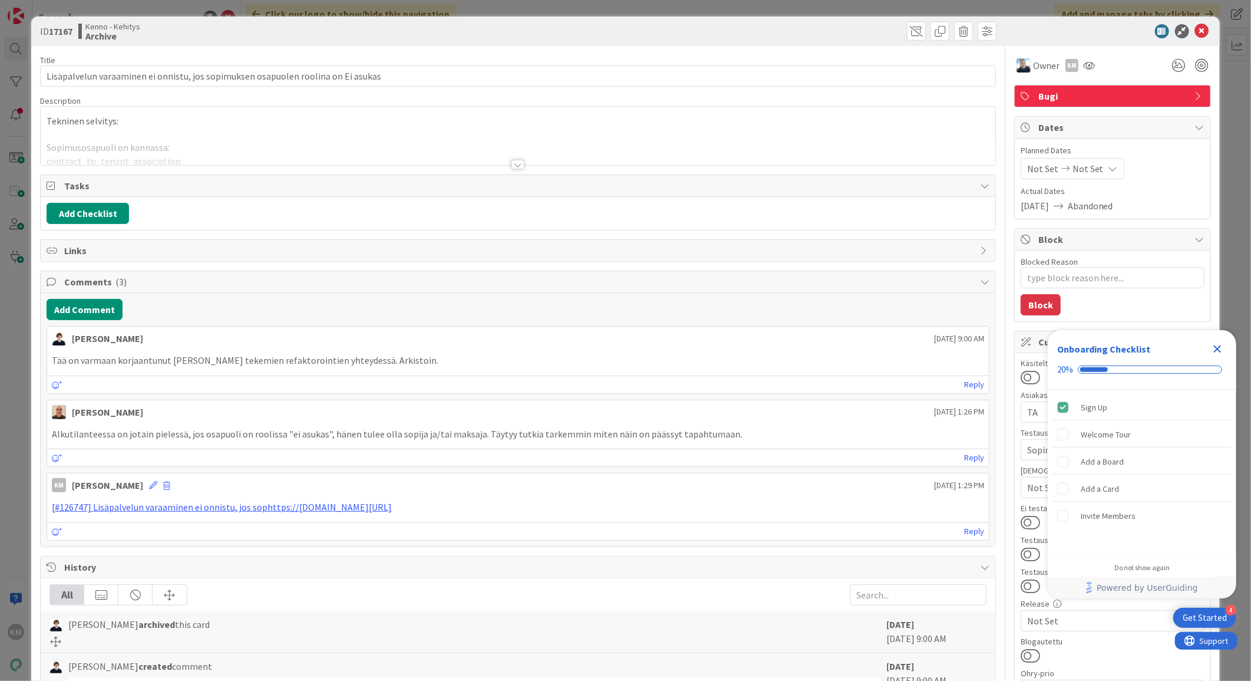
click at [1218, 352] on icon "Close Checklist" at bounding box center [1218, 349] width 14 height 14
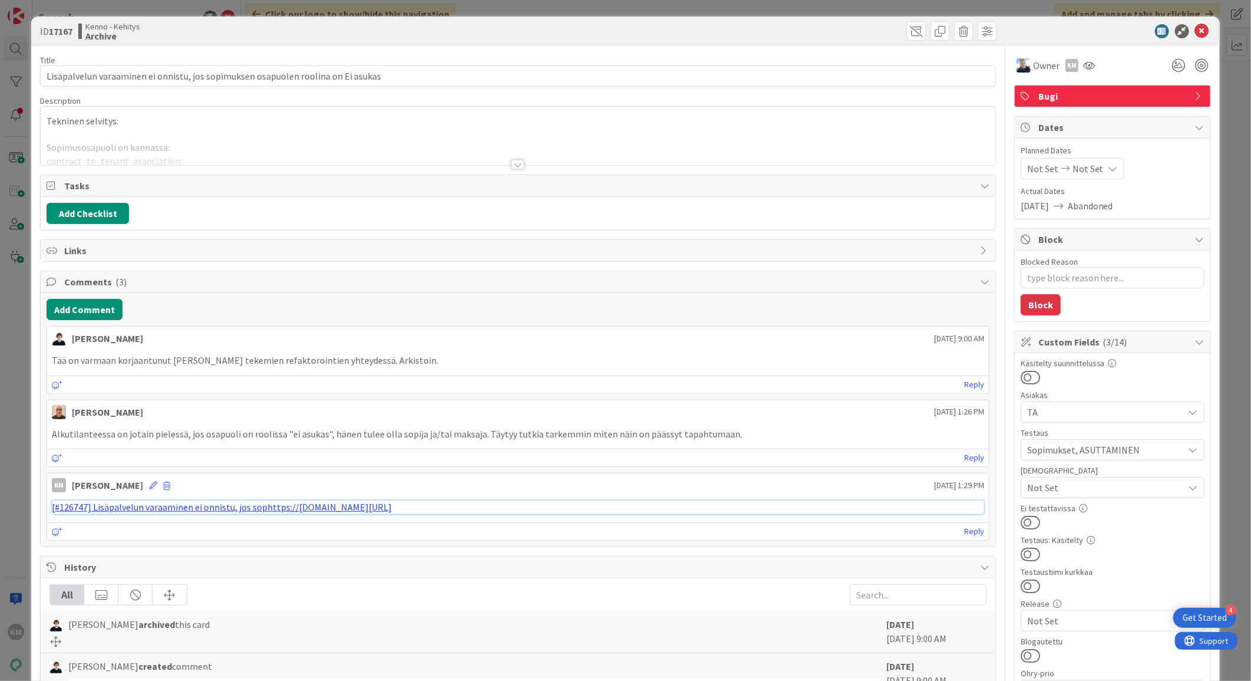
click at [292, 509] on link "[#126747] Lisäpalvelun varaaminen ei onnistu, jos sophttps://pandia-help.freshd…" at bounding box center [222, 507] width 340 height 12
type textarea "x"
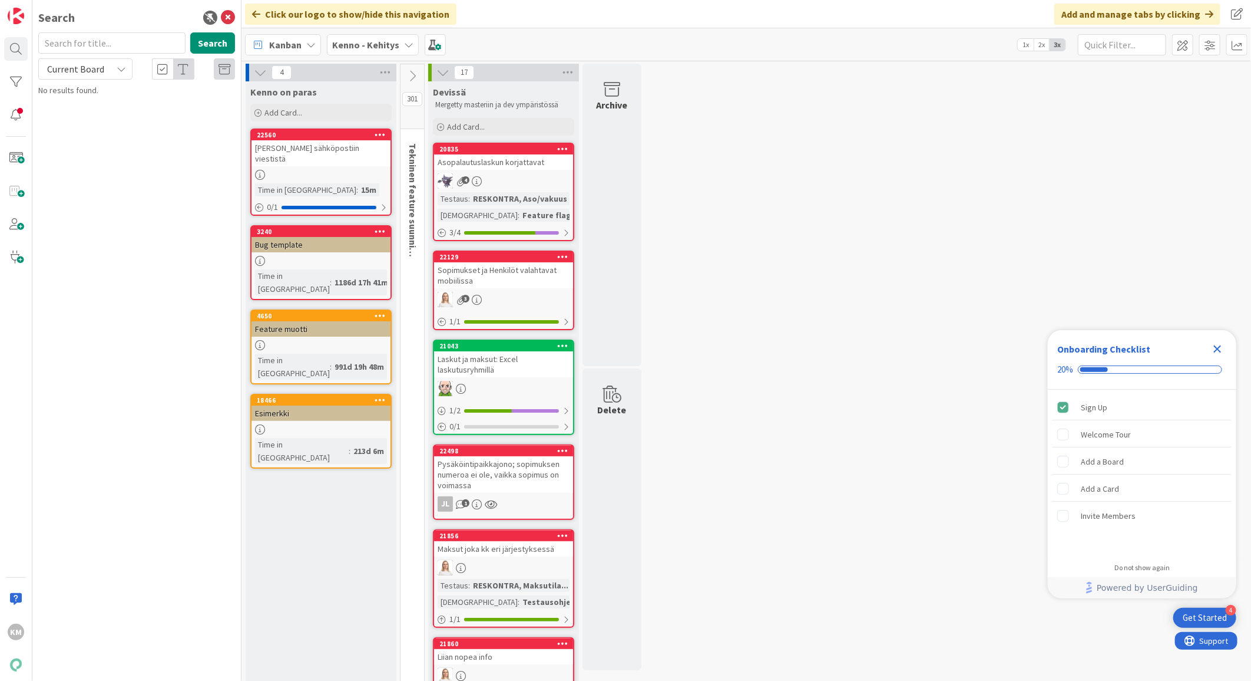
click at [408, 49] on div "Kenno - Kehitys" at bounding box center [373, 44] width 92 height 21
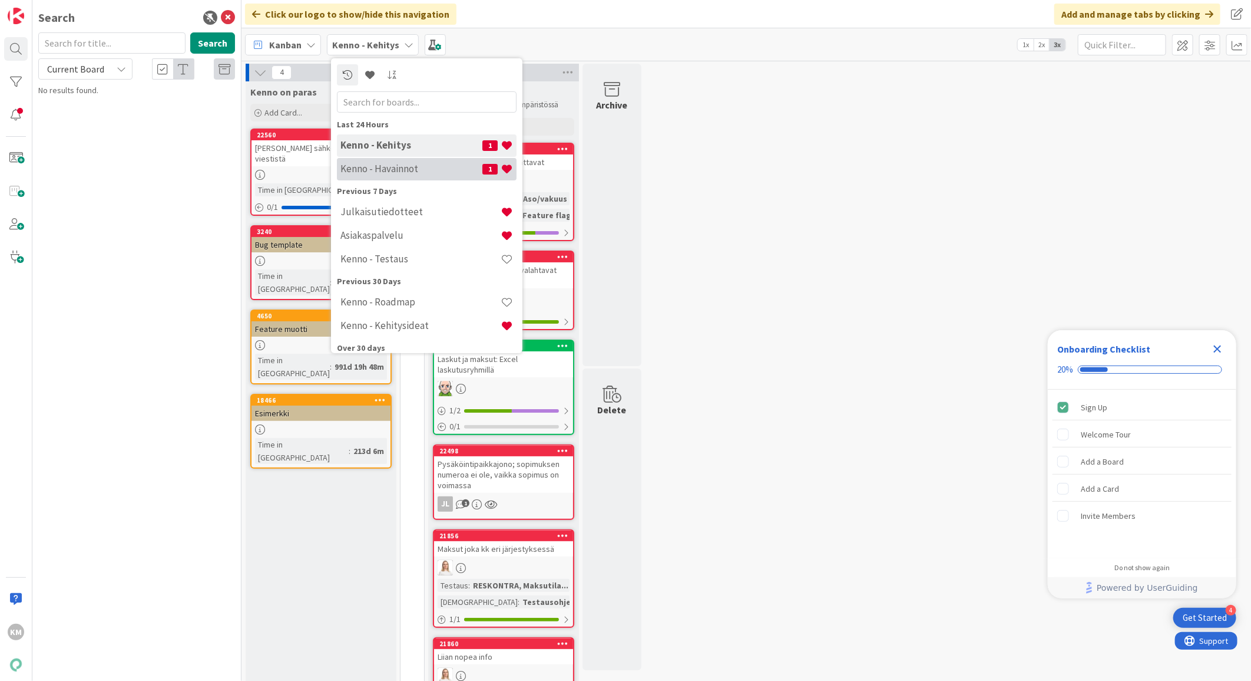
click at [384, 165] on h4 "Kenno - Havainnot" at bounding box center [412, 169] width 142 height 12
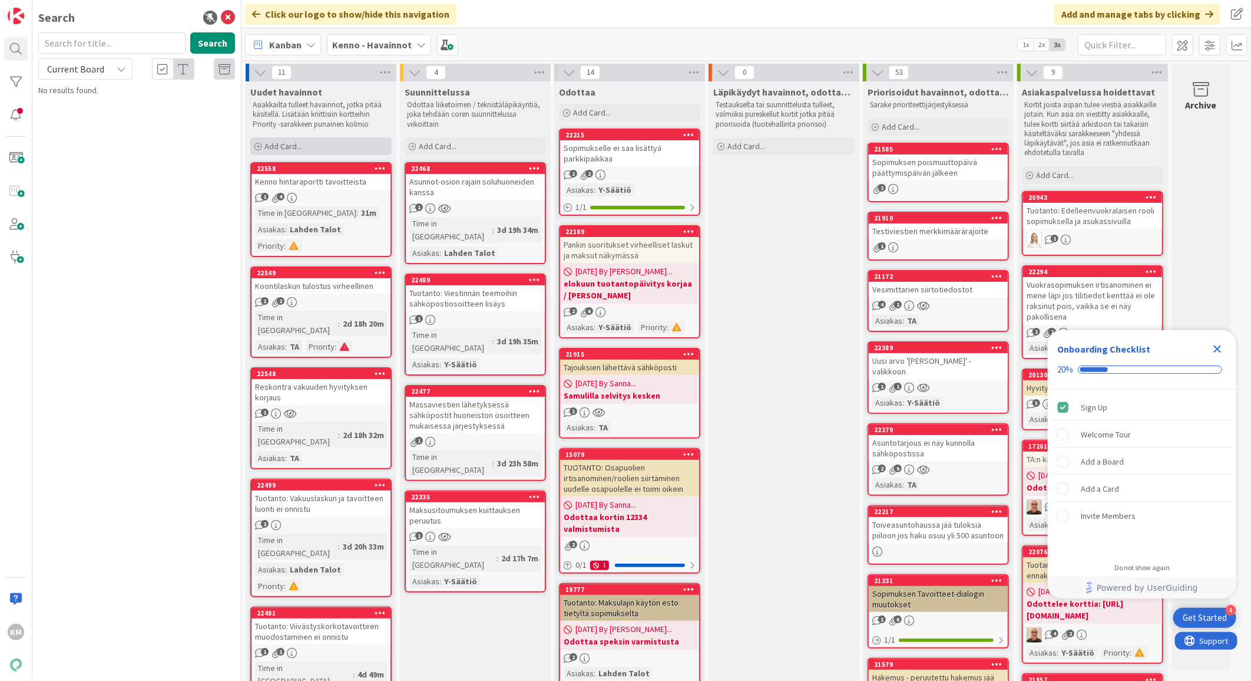
click at [291, 148] on span "Add Card..." at bounding box center [284, 146] width 38 height 11
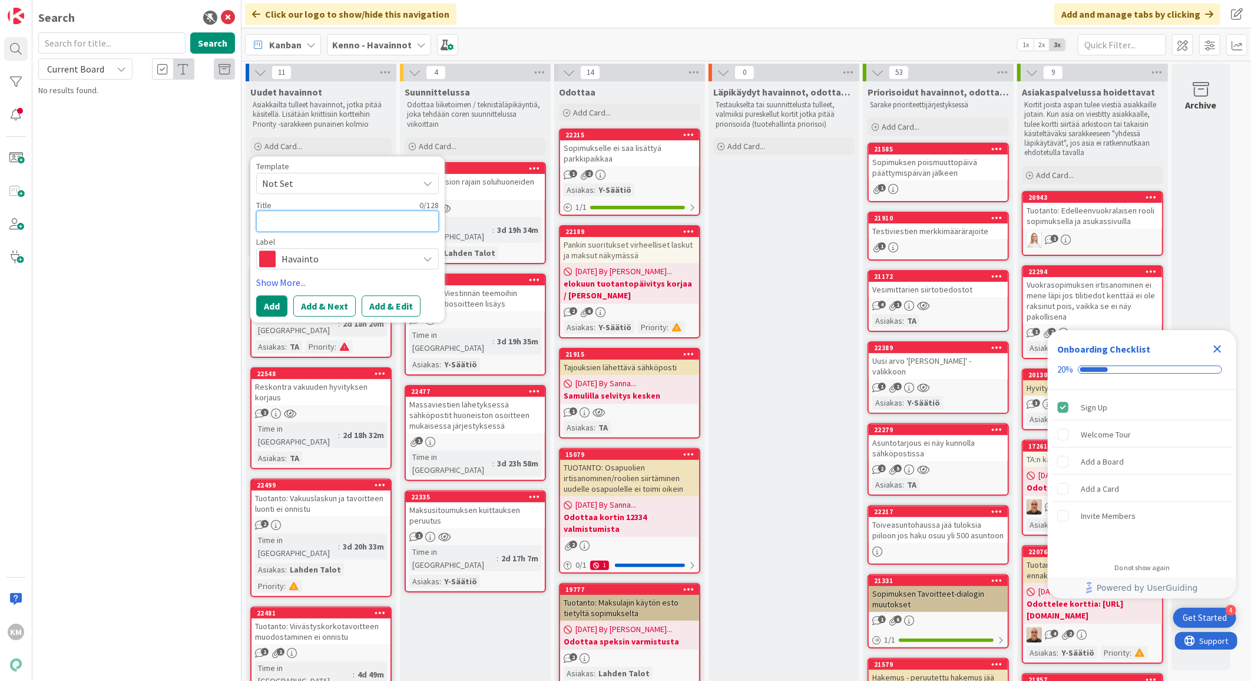
paste textarea "Asunnon status muutos"
type textarea "x"
type textarea "Asunnon status muutos"
click at [391, 306] on button "Add & Edit" at bounding box center [391, 305] width 59 height 21
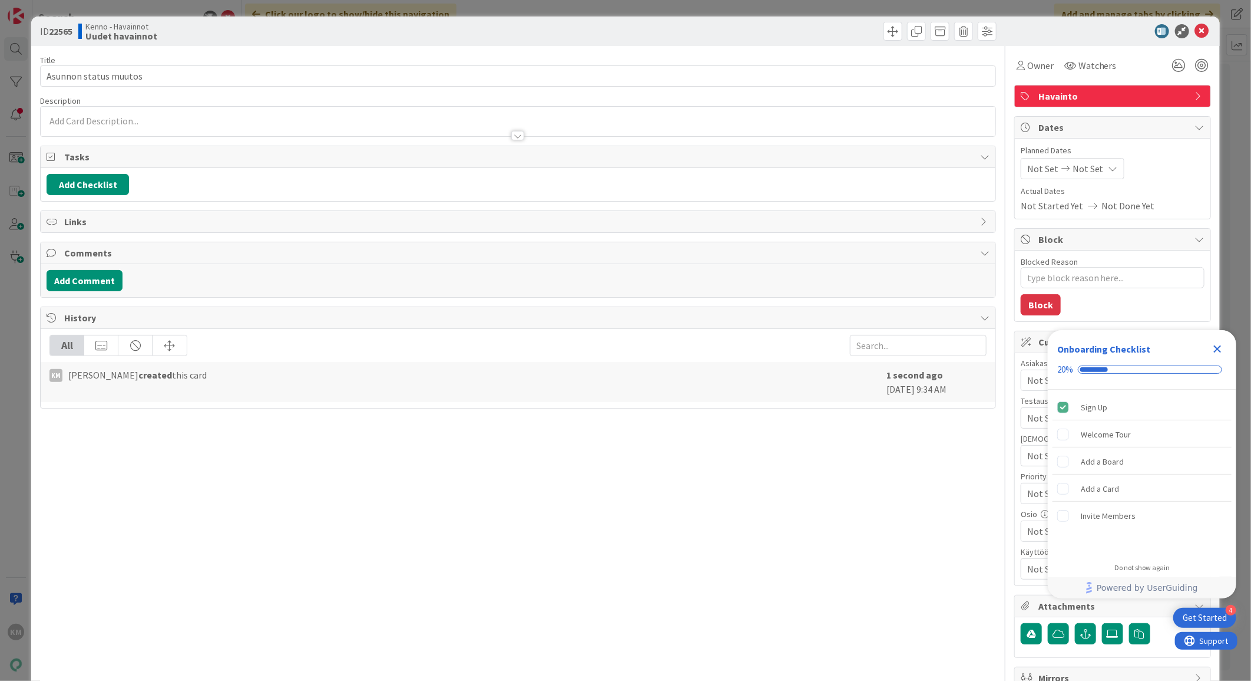
click at [511, 137] on div at bounding box center [517, 135] width 13 height 9
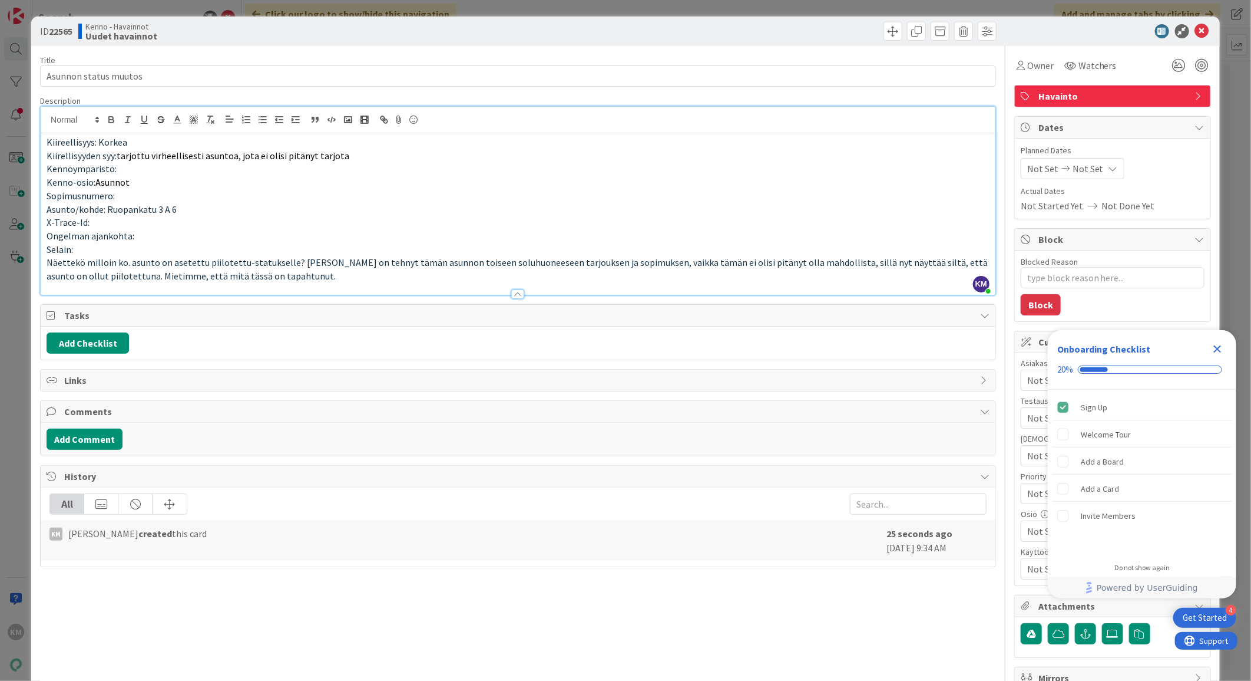
click at [118, 252] on p "Selain:" at bounding box center [518, 250] width 943 height 14
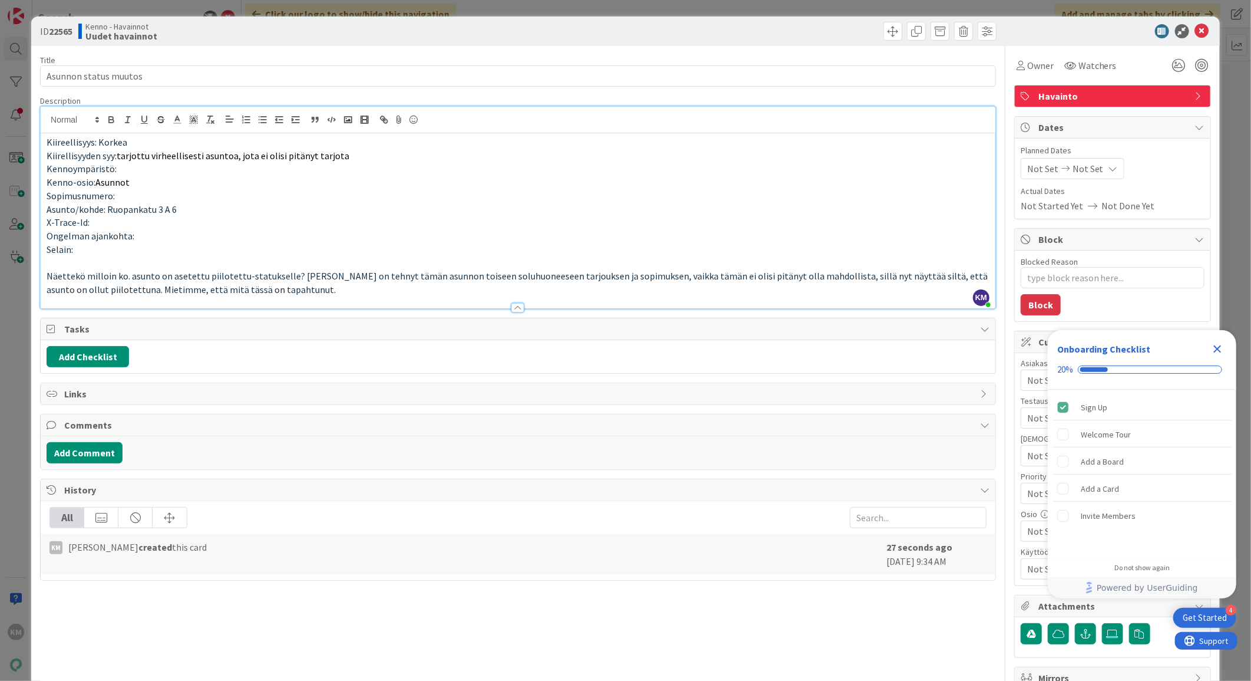
click at [276, 285] on p "Näettekö milloin ko. asunto on asetettu piilotettu-statukselle? Kollega on tehn…" at bounding box center [518, 282] width 943 height 27
click at [136, 193] on p "Sopimusnumero:" at bounding box center [518, 196] width 943 height 14
type textarea "x"
click at [113, 195] on span "Sopimusnumero:" at bounding box center [81, 196] width 68 height 12
click at [278, 284] on p "Näettekö milloin ko. asunto on asetettu piilotettu-statukselle? Kollega on tehn…" at bounding box center [518, 282] width 943 height 27
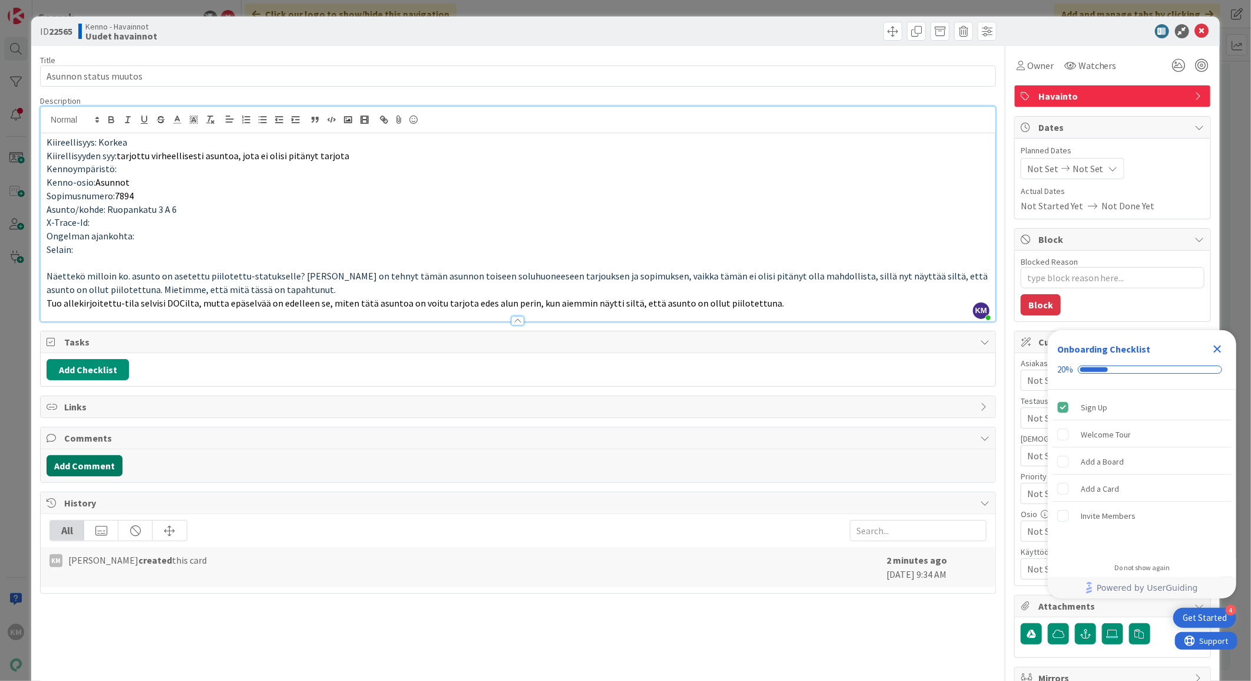
click at [93, 468] on button "Add Comment" at bounding box center [85, 465] width 76 height 21
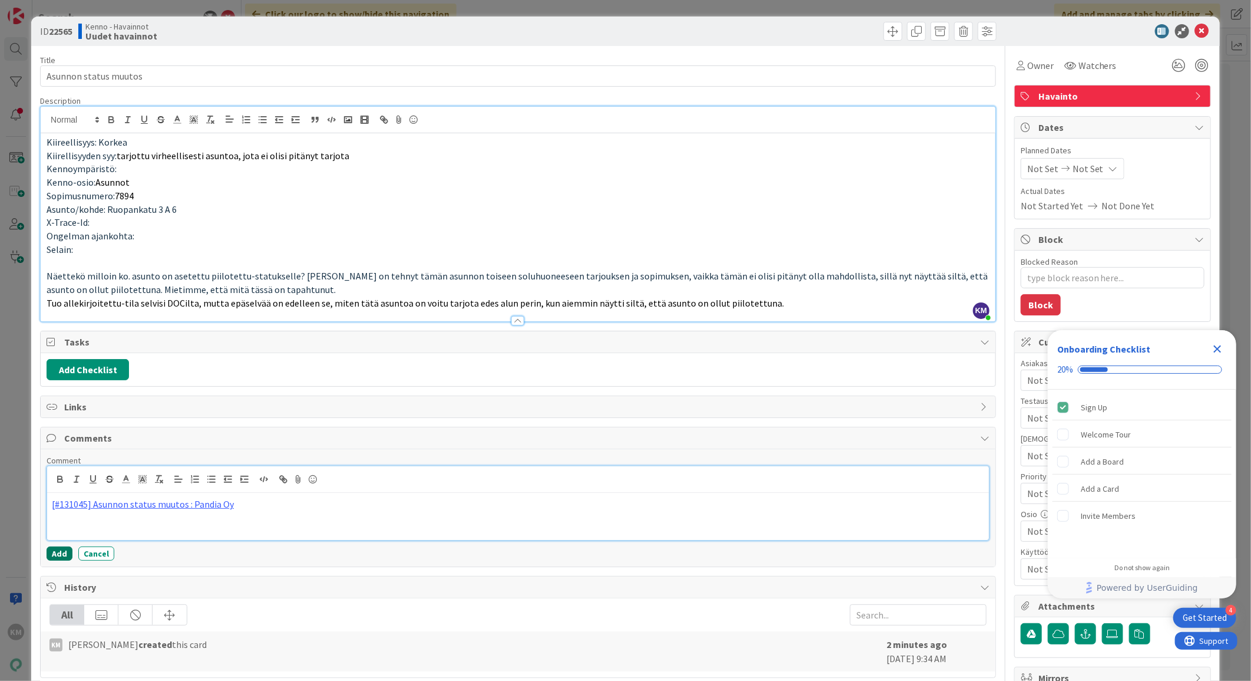
click at [61, 549] on button "Add" at bounding box center [60, 553] width 26 height 14
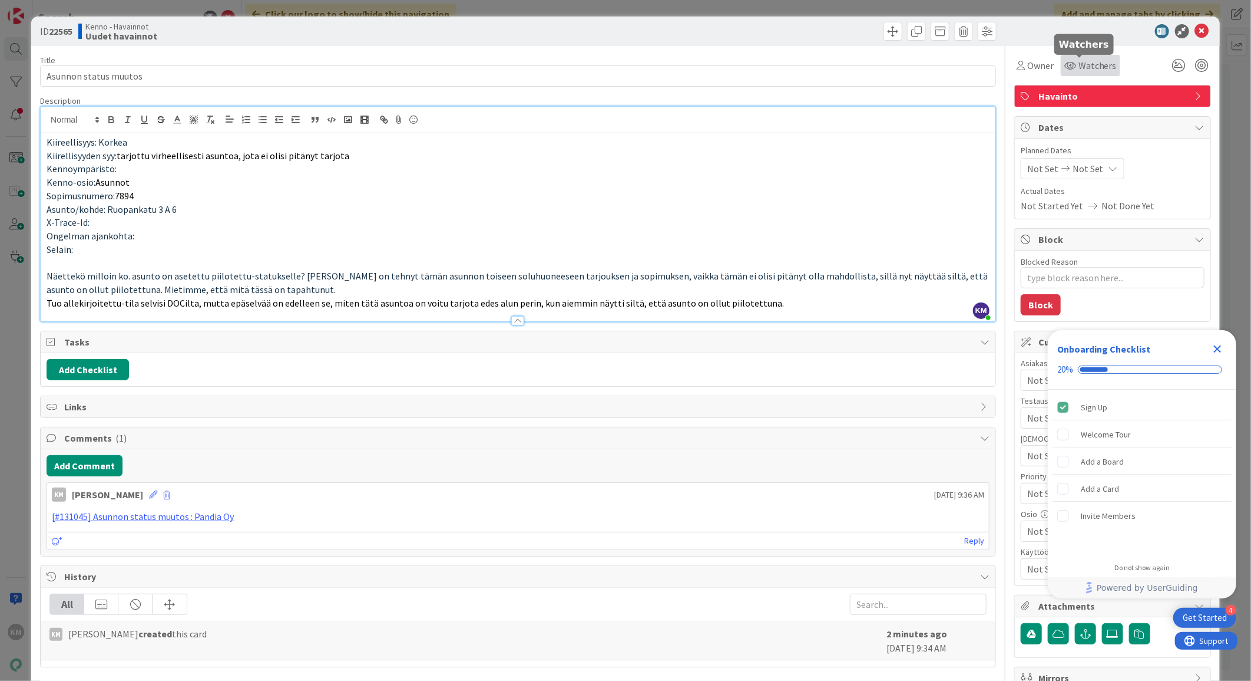
click at [1079, 69] on span "Watchers" at bounding box center [1098, 65] width 38 height 14
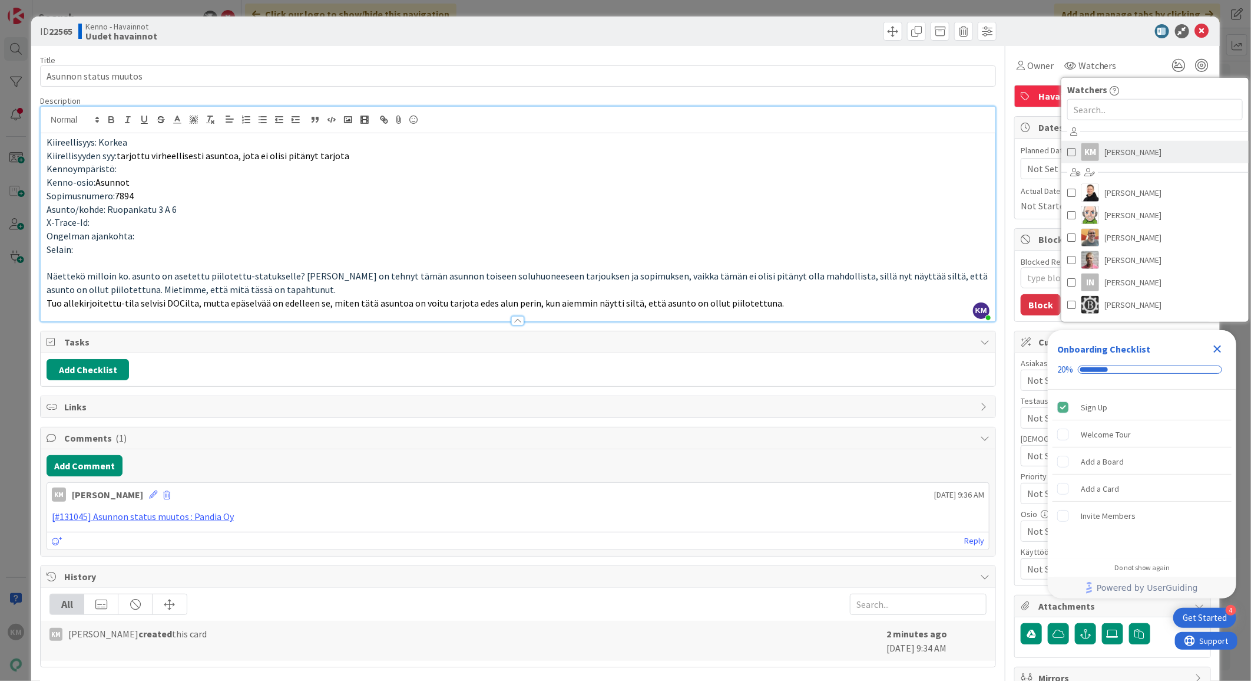
click at [1107, 154] on span "Kaisa Moilanen" at bounding box center [1133, 152] width 57 height 18
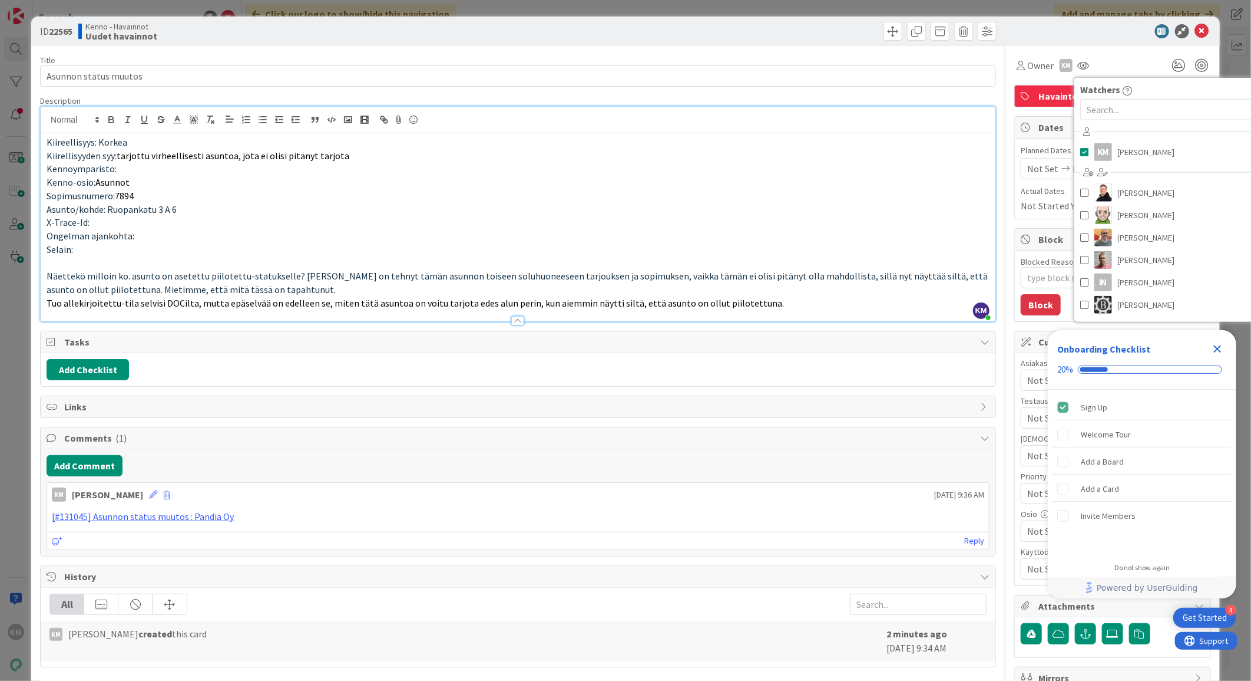
click at [1066, 30] on div at bounding box center [1107, 31] width 209 height 14
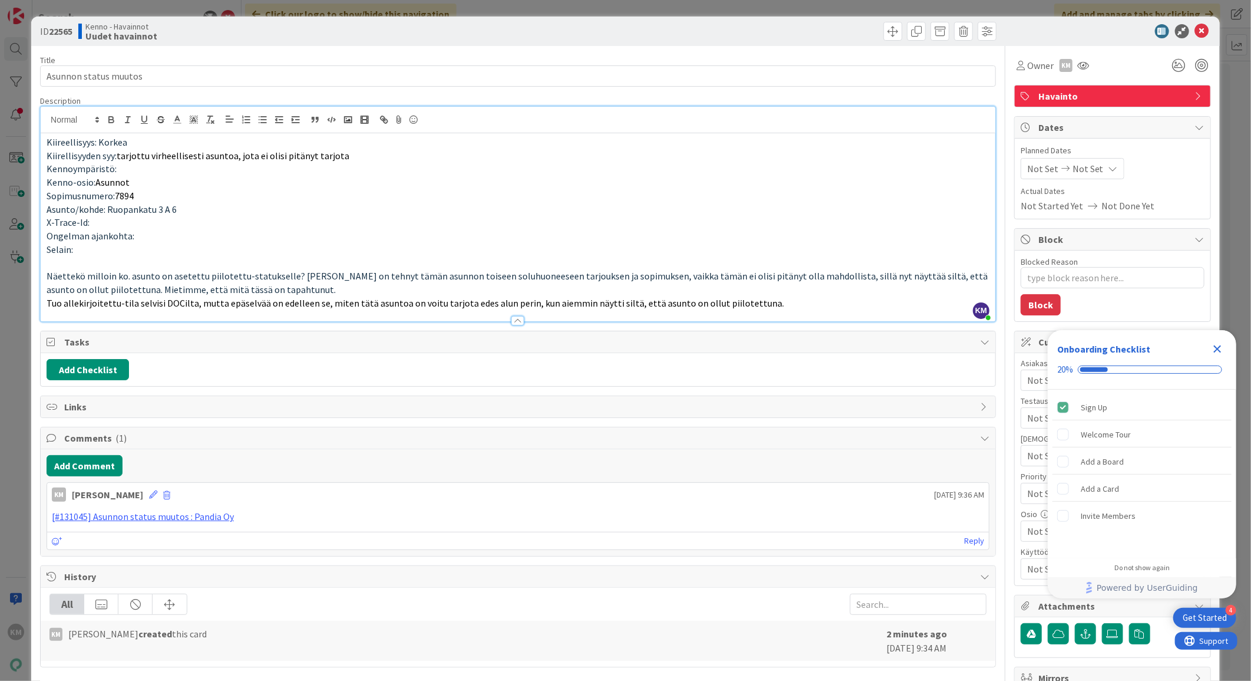
click at [1215, 348] on icon "Close Checklist" at bounding box center [1218, 349] width 14 height 14
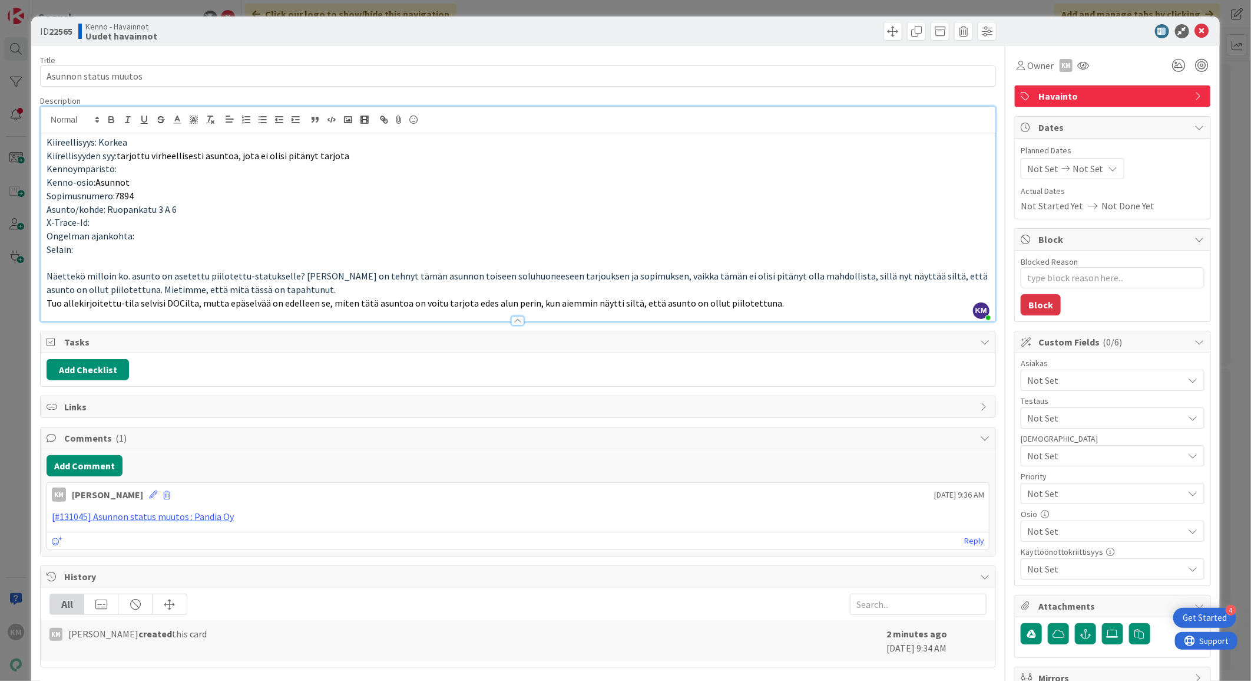
click at [1098, 374] on span "Not Set" at bounding box center [1106, 380] width 157 height 14
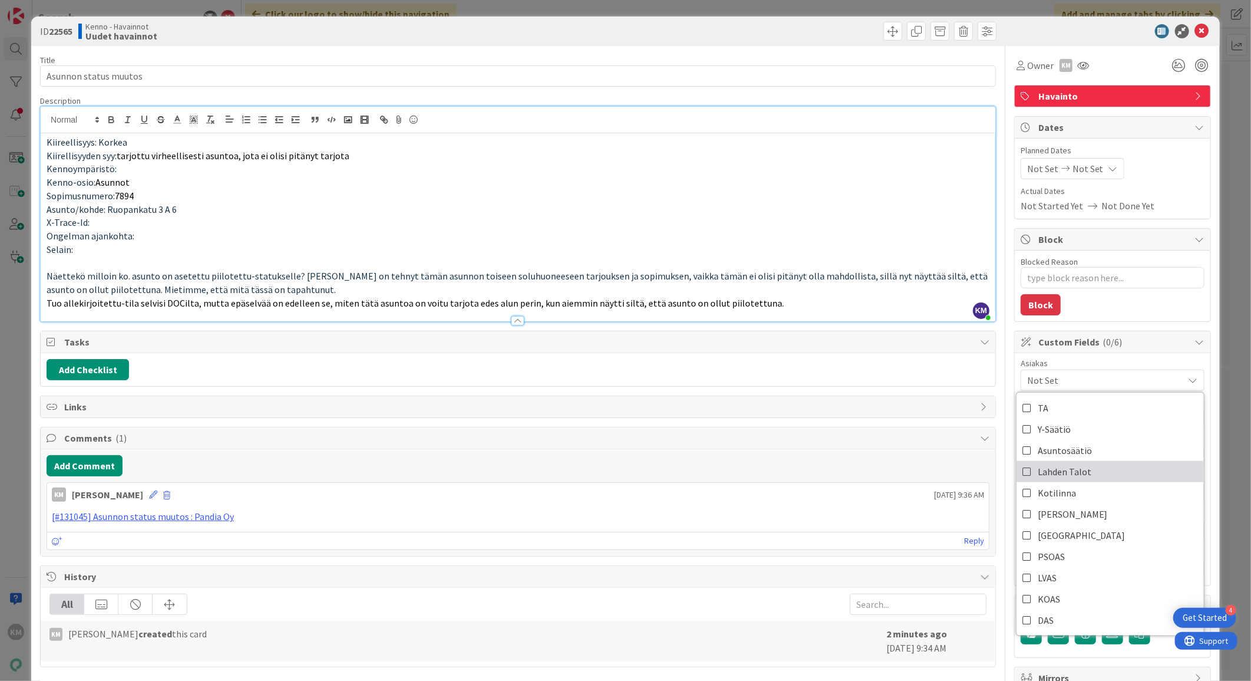
click at [1091, 462] on link "Lahden Talot" at bounding box center [1110, 471] width 187 height 21
click at [872, 515] on p "[#131045] Asunnon status muutos : Pandia Oy" at bounding box center [518, 517] width 933 height 14
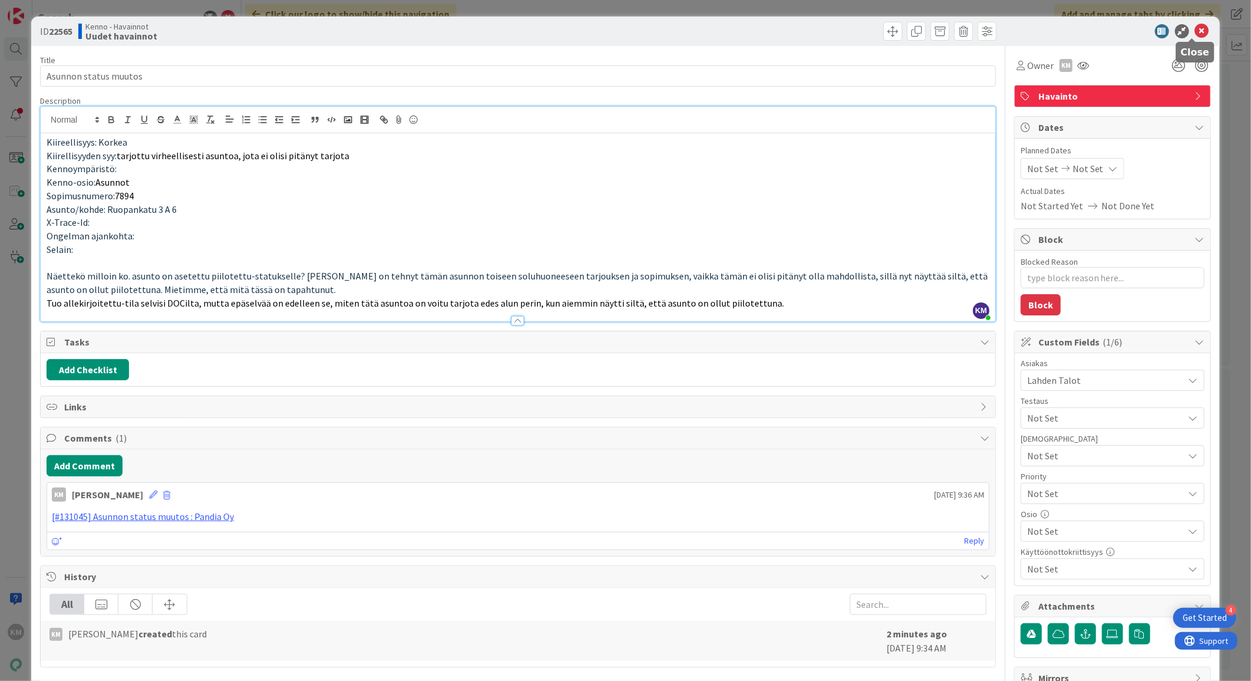
click at [1195, 32] on icon at bounding box center [1202, 31] width 14 height 14
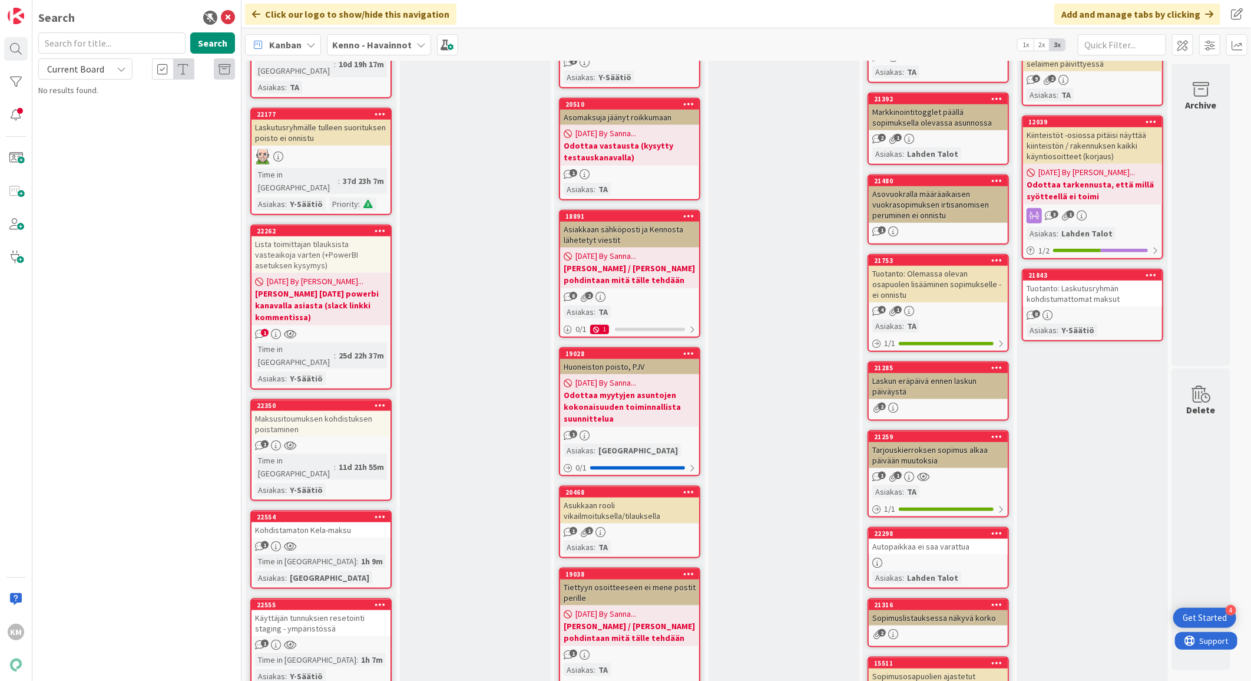
scroll to position [982, 0]
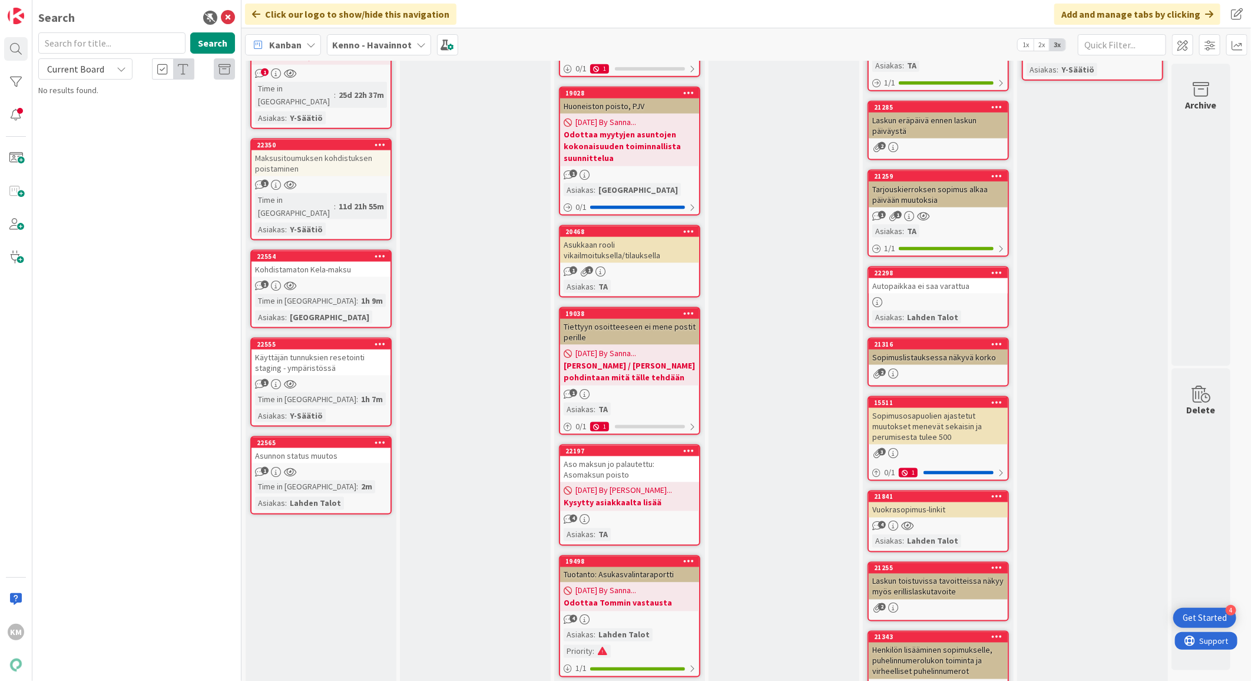
click at [305, 448] on div "Asunnon status muutos" at bounding box center [321, 455] width 139 height 15
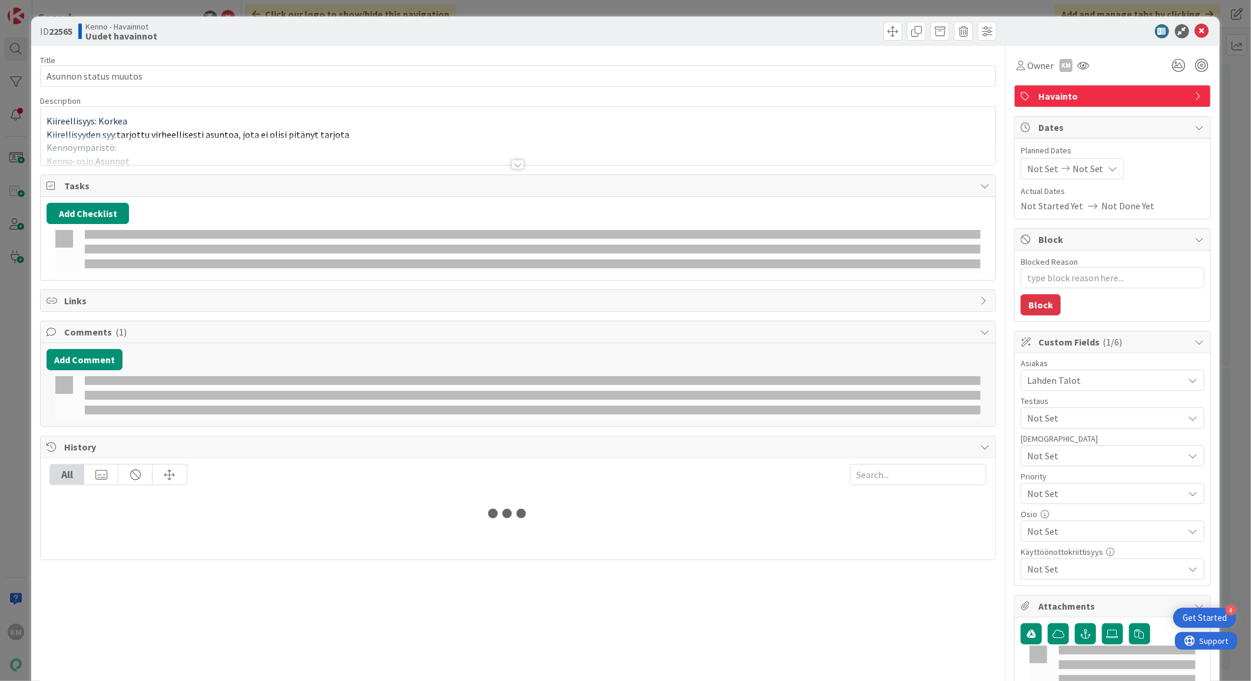
type textarea "x"
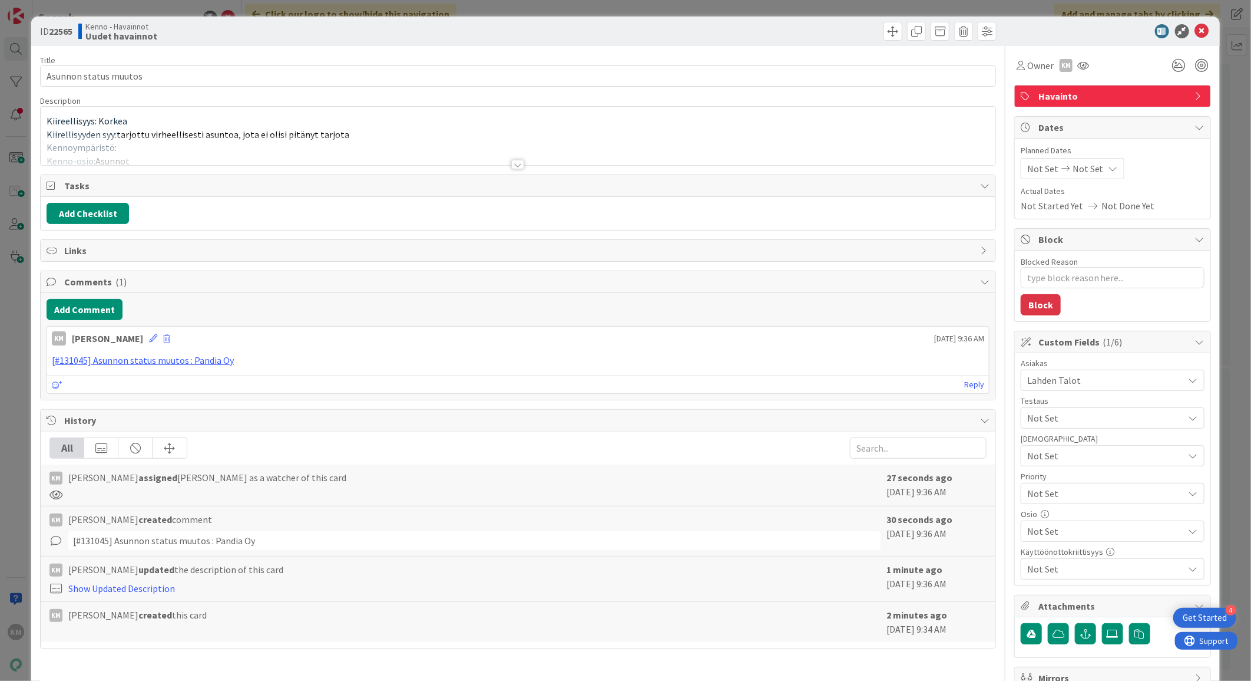
click at [68, 31] on b "22565" at bounding box center [61, 31] width 24 height 12
copy b "22565"
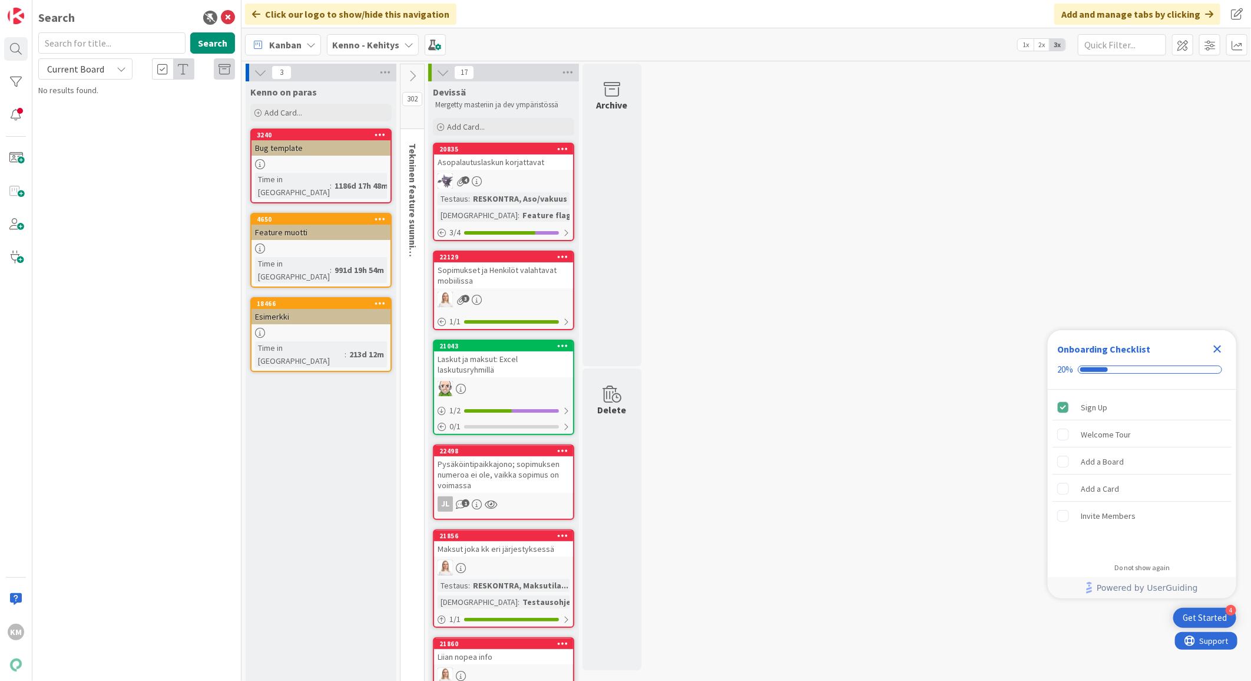
click at [392, 42] on b "Kenno - Kehitys" at bounding box center [365, 45] width 67 height 12
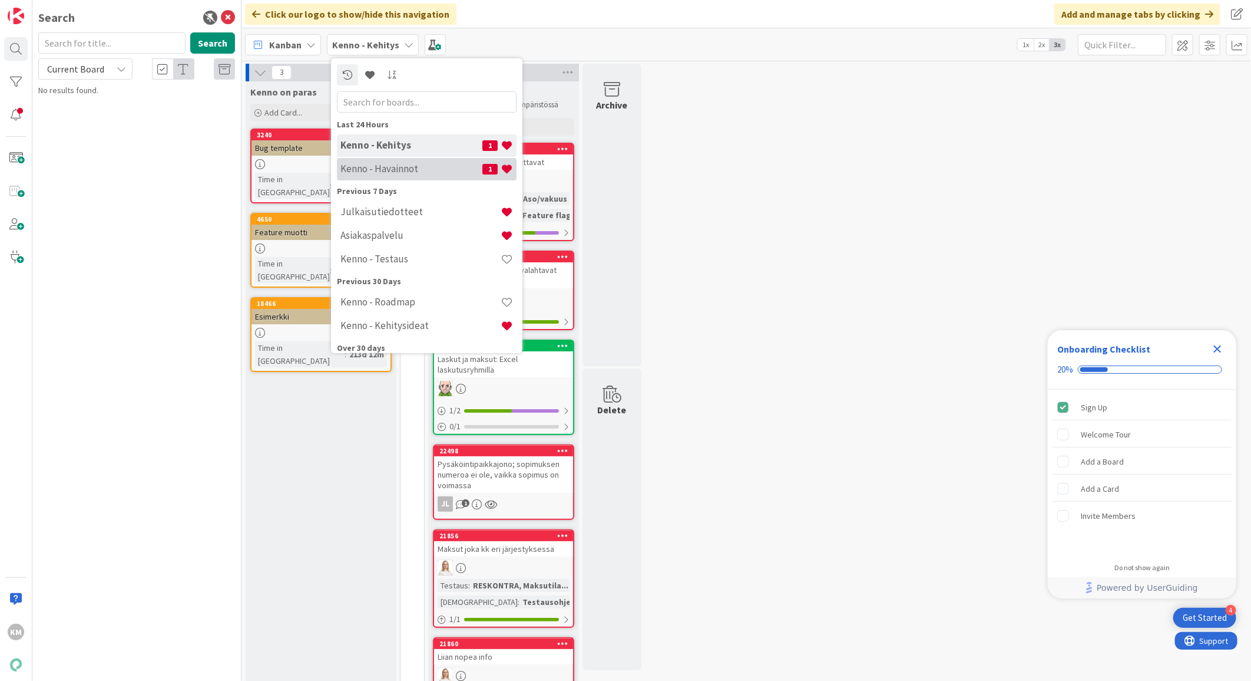
click at [385, 167] on h4 "Kenno - Havainnot" at bounding box center [412, 169] width 142 height 12
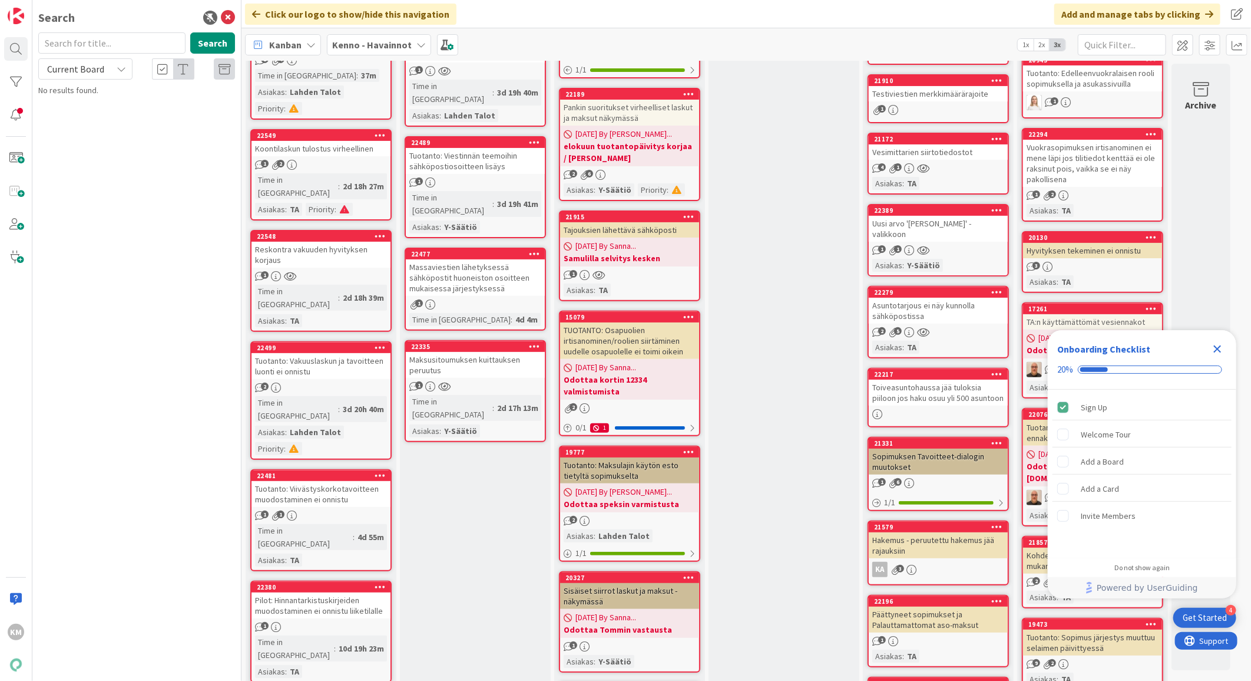
scroll to position [65, 0]
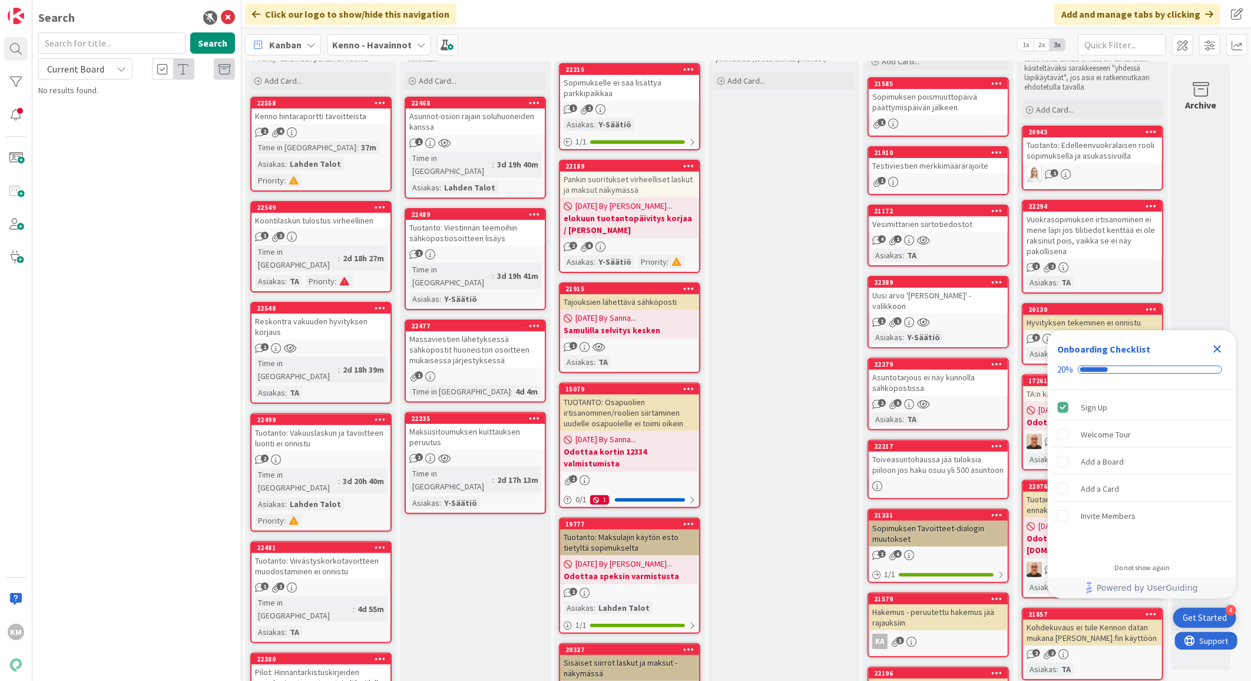
click at [1220, 348] on icon "Close Checklist" at bounding box center [1218, 349] width 8 height 8
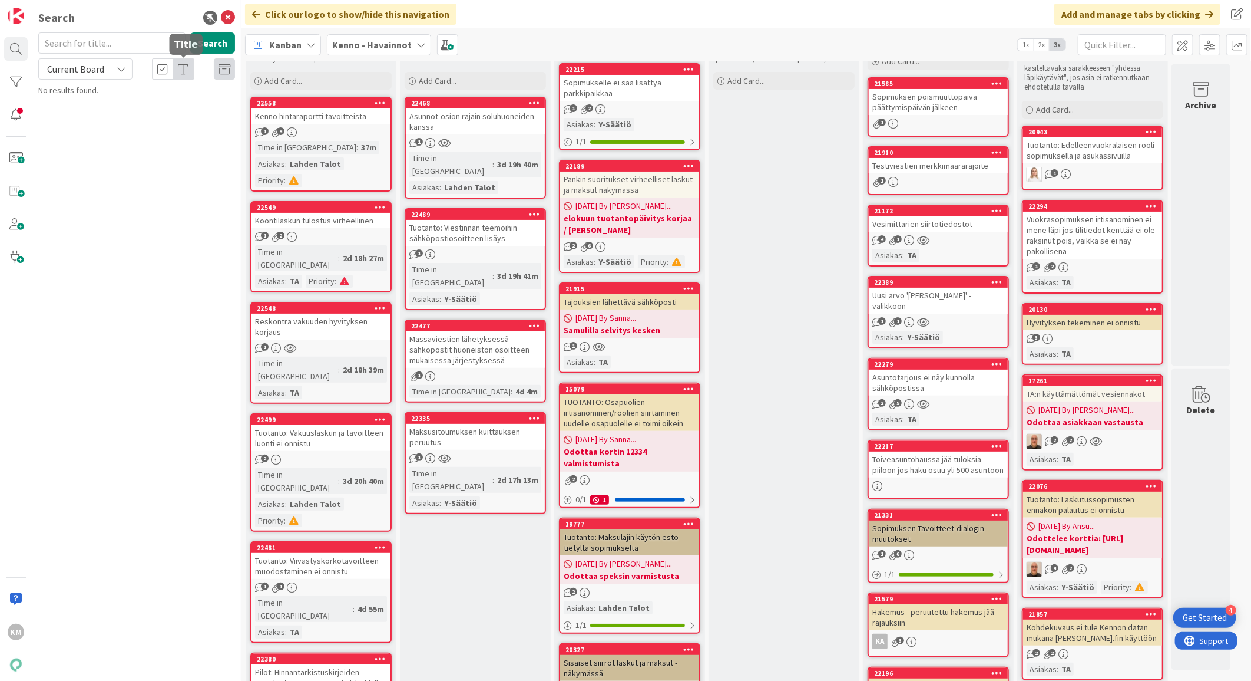
scroll to position [0, 0]
